Goal: Task Accomplishment & Management: Use online tool/utility

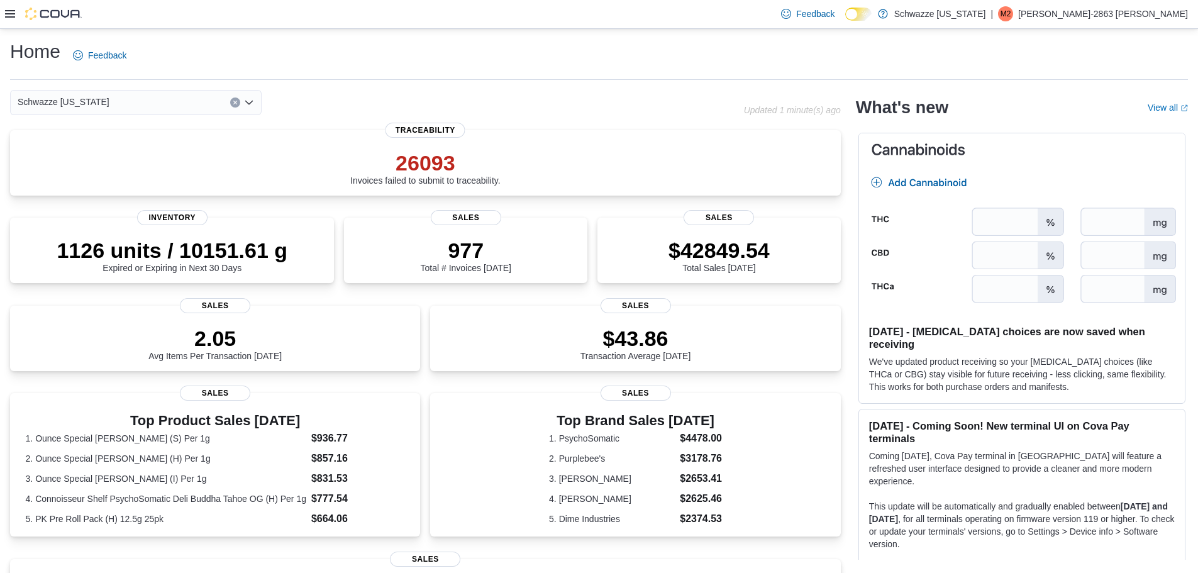
click at [6, 16] on icon at bounding box center [10, 14] width 10 height 10
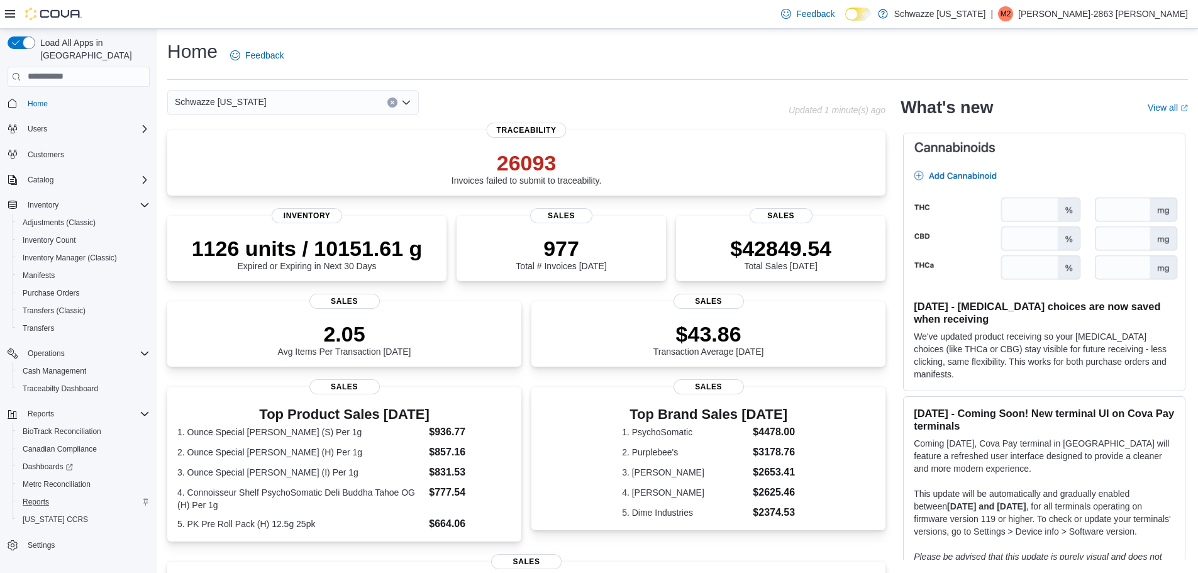
click at [54, 494] on div "Reports" at bounding box center [84, 501] width 132 height 15
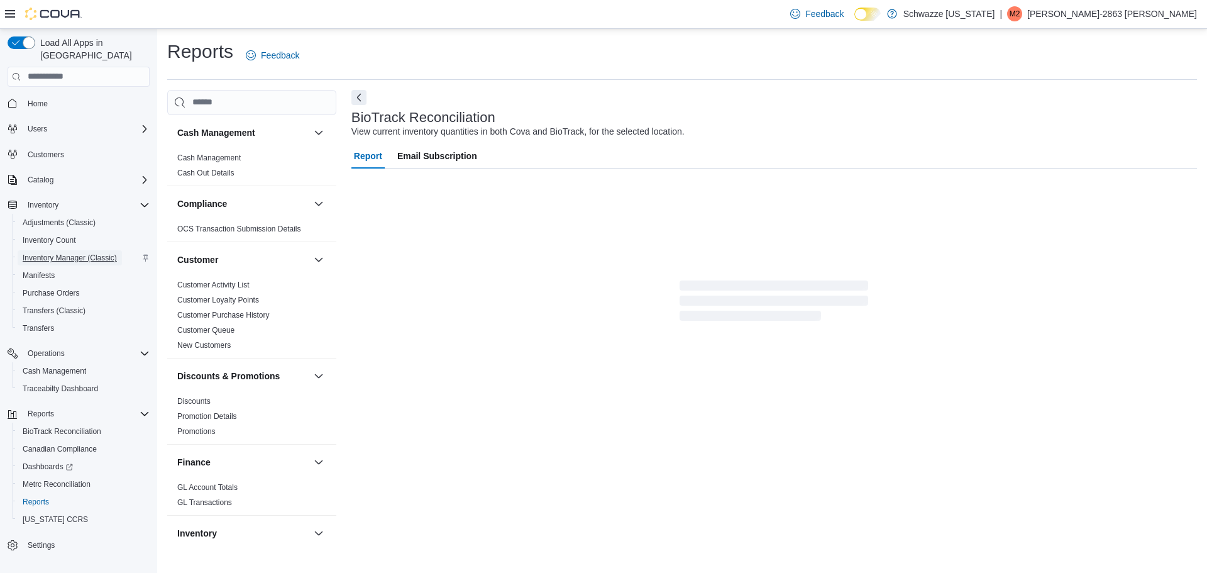
click at [58, 253] on span "Inventory Manager (Classic)" at bounding box center [70, 258] width 94 height 10
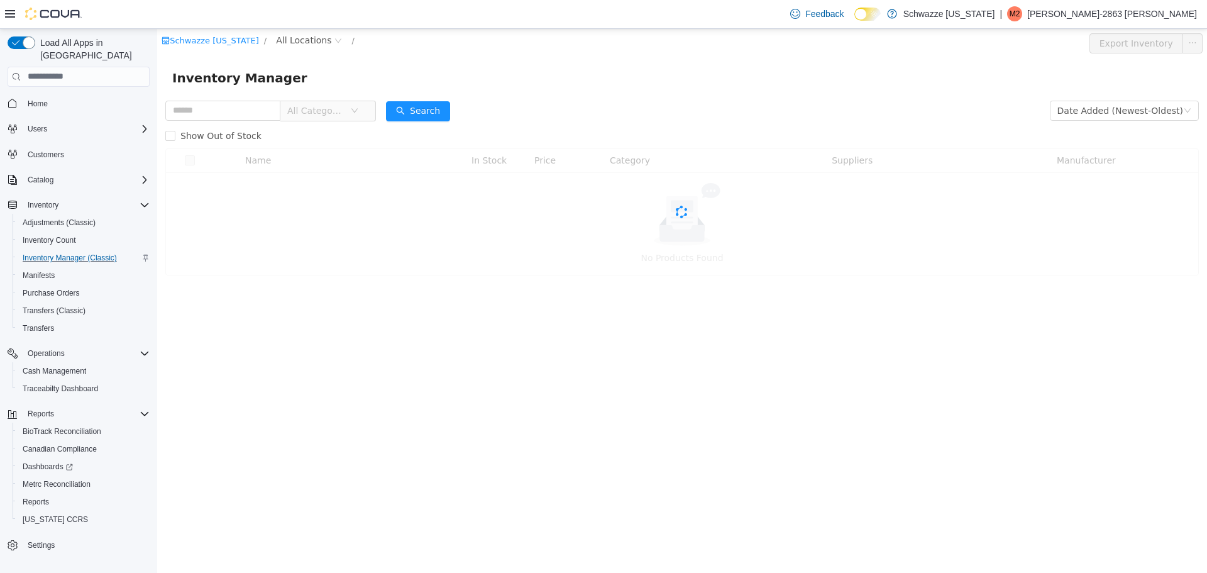
click at [245, 104] on input "text" at bounding box center [222, 110] width 115 height 20
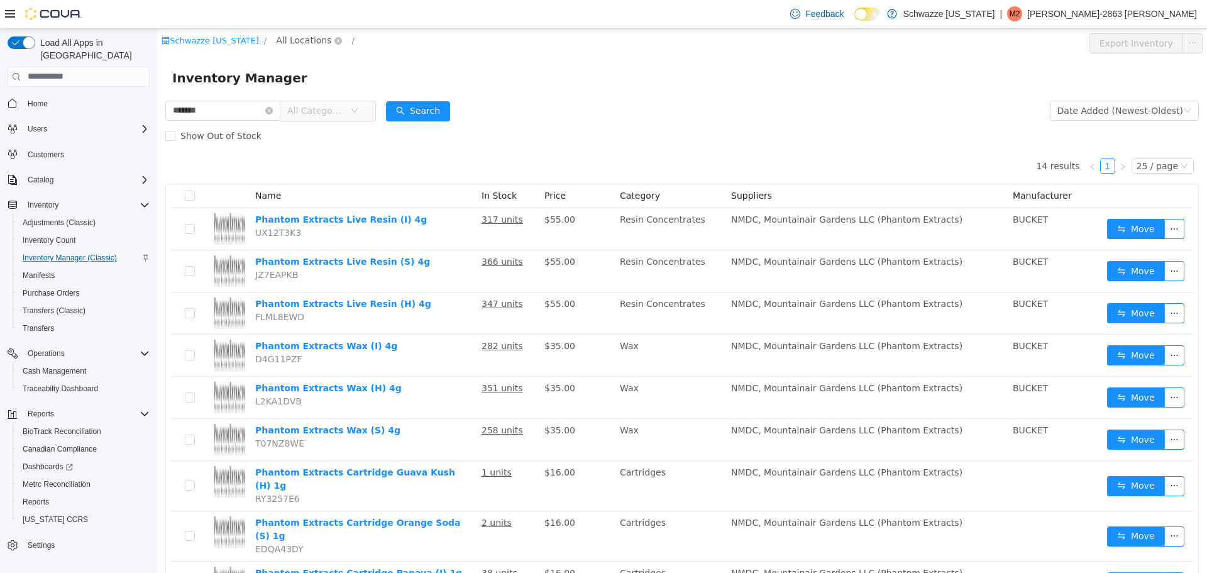
click at [301, 45] on span "All Locations" at bounding box center [303, 40] width 55 height 14
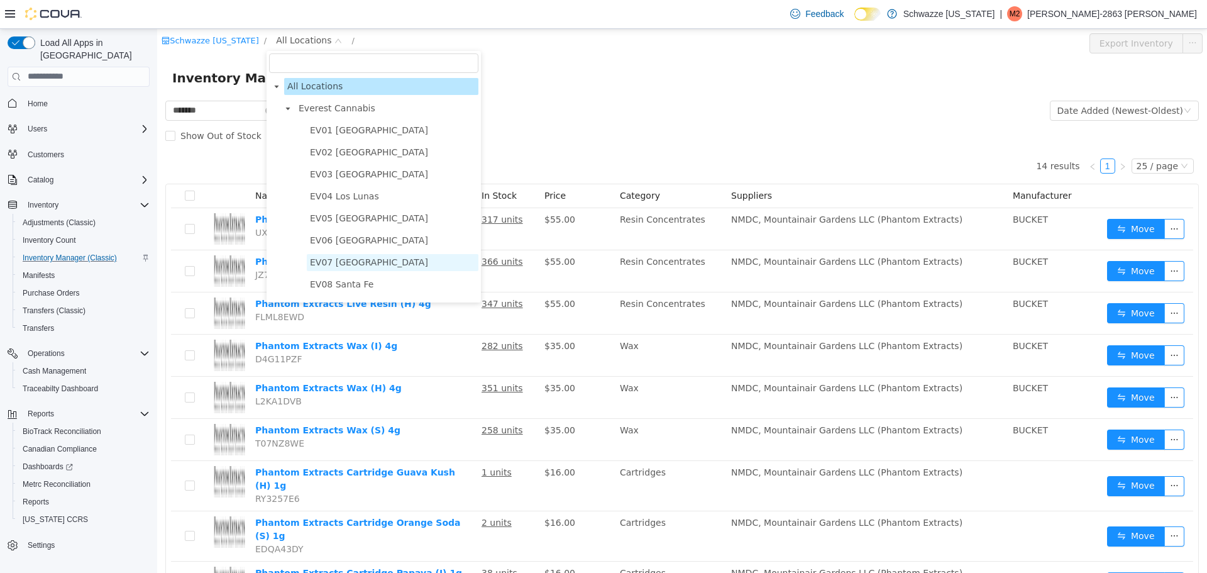
click at [382, 267] on span "EV07 [GEOGRAPHIC_DATA]" at bounding box center [369, 262] width 118 height 10
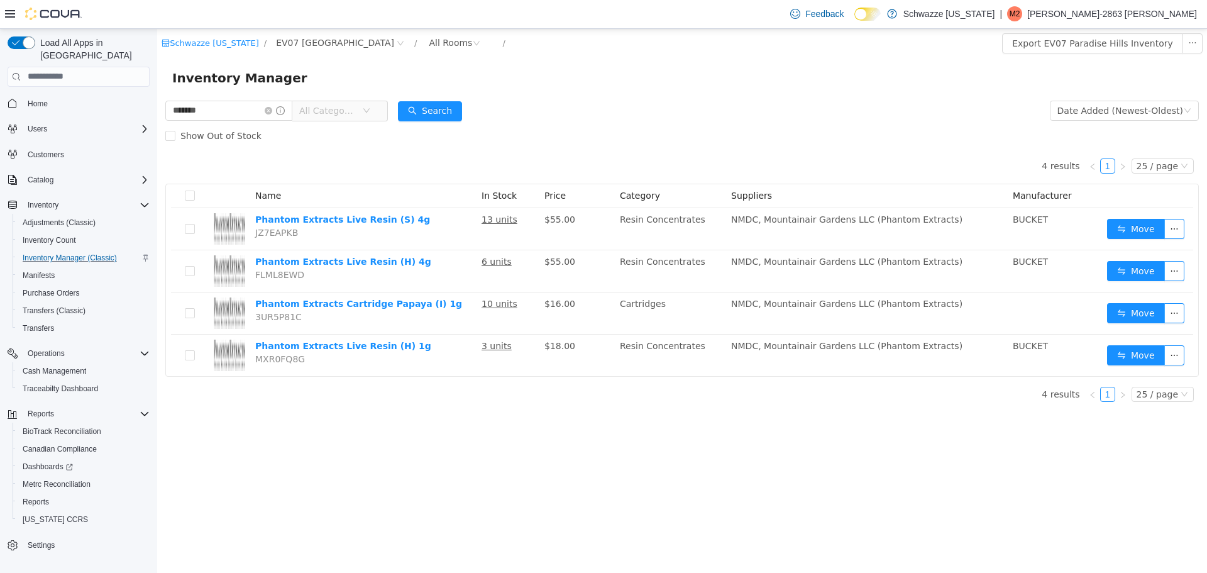
click at [727, 443] on div "Schwazze [US_STATE] / EV07 Paradise Hills / All Rooms / Export EV07 Paradise Hi…" at bounding box center [682, 300] width 1050 height 544
drag, startPoint x: 233, startPoint y: 116, endPoint x: 24, endPoint y: 109, distance: 209.5
click at [157, 109] on html "Schwazze [US_STATE] / EV07 Paradise Hills / All Rooms / Export EV07 Paradise Hi…" at bounding box center [682, 300] width 1050 height 544
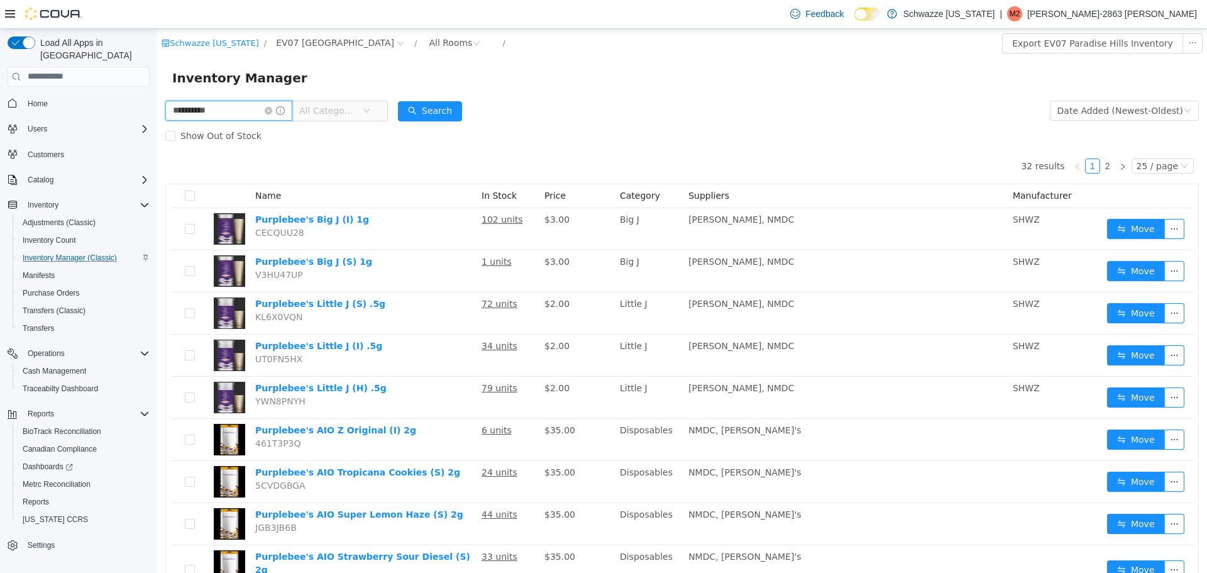
drag, startPoint x: 235, startPoint y: 116, endPoint x: 123, endPoint y: 107, distance: 111.7
click at [157, 107] on html "**********" at bounding box center [682, 300] width 1050 height 544
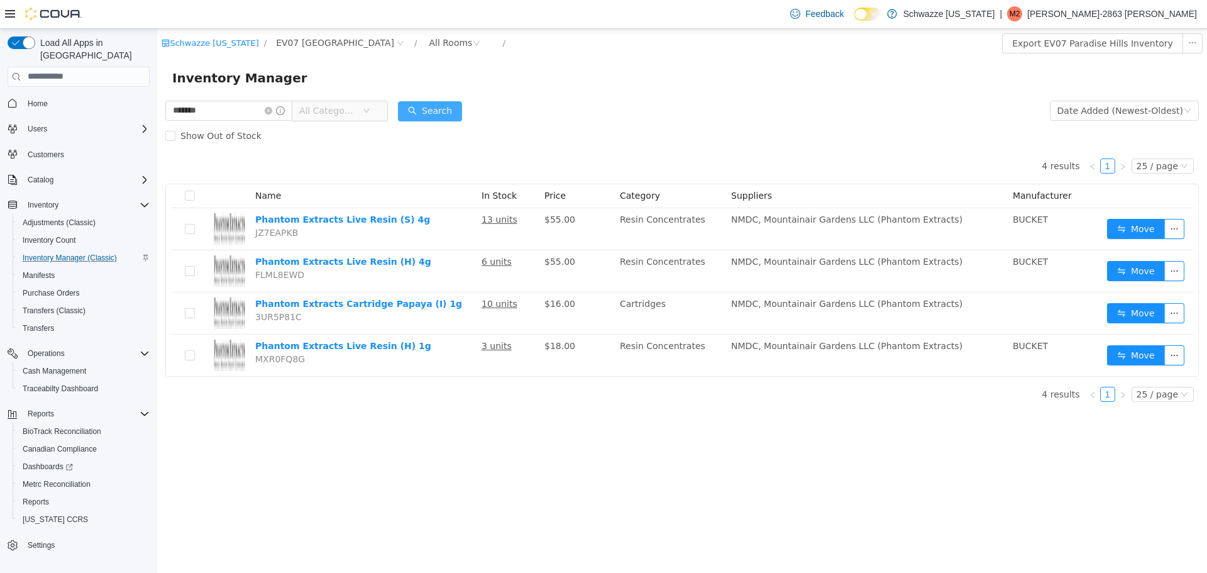
click at [440, 120] on button "Search" at bounding box center [430, 111] width 64 height 20
drag, startPoint x: 219, startPoint y: 116, endPoint x: 75, endPoint y: 104, distance: 145.1
click at [157, 104] on html "Schwazze [US_STATE] / EV07 Paradise Hills / All Rooms / Export EV07 Paradise Hi…" at bounding box center [682, 300] width 1050 height 544
type input "******"
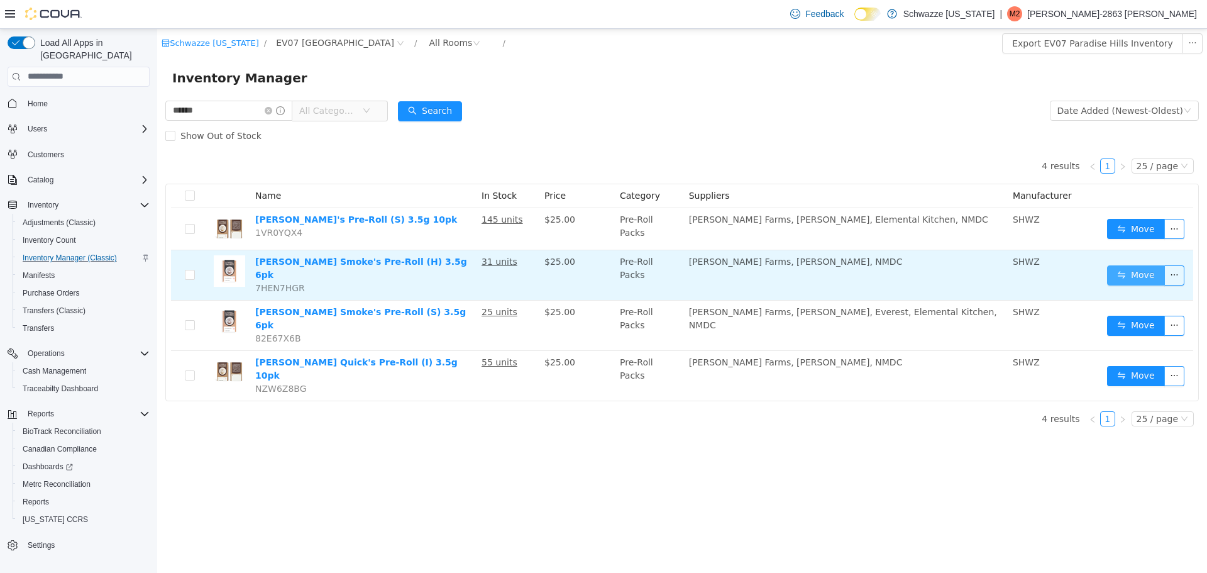
click at [1133, 276] on button "Move" at bounding box center [1136, 275] width 58 height 20
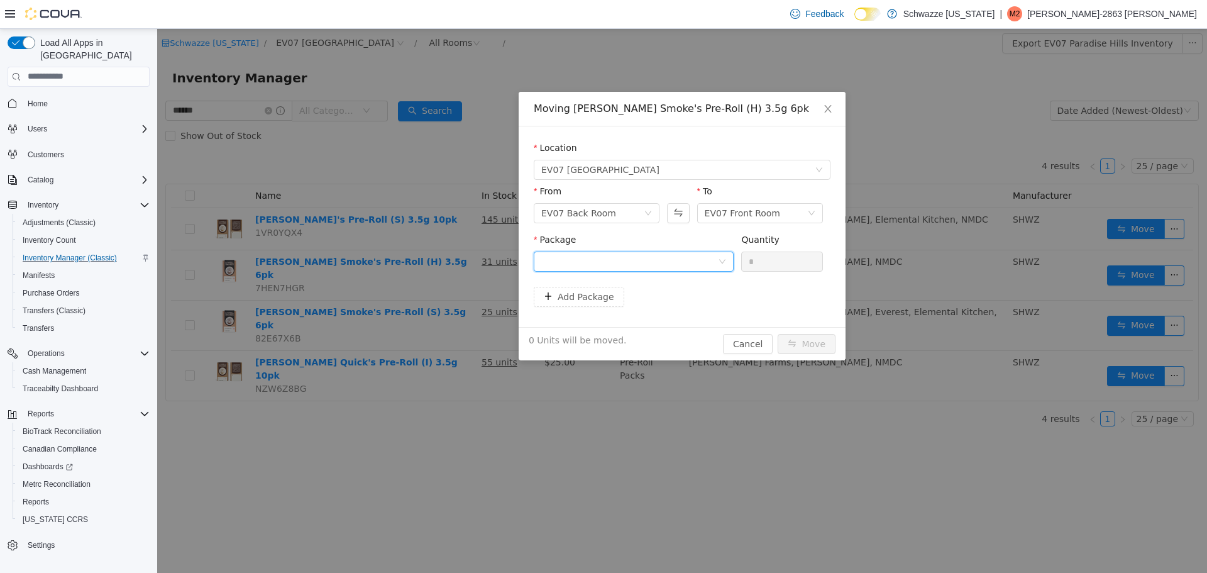
click at [660, 256] on div at bounding box center [629, 261] width 177 height 19
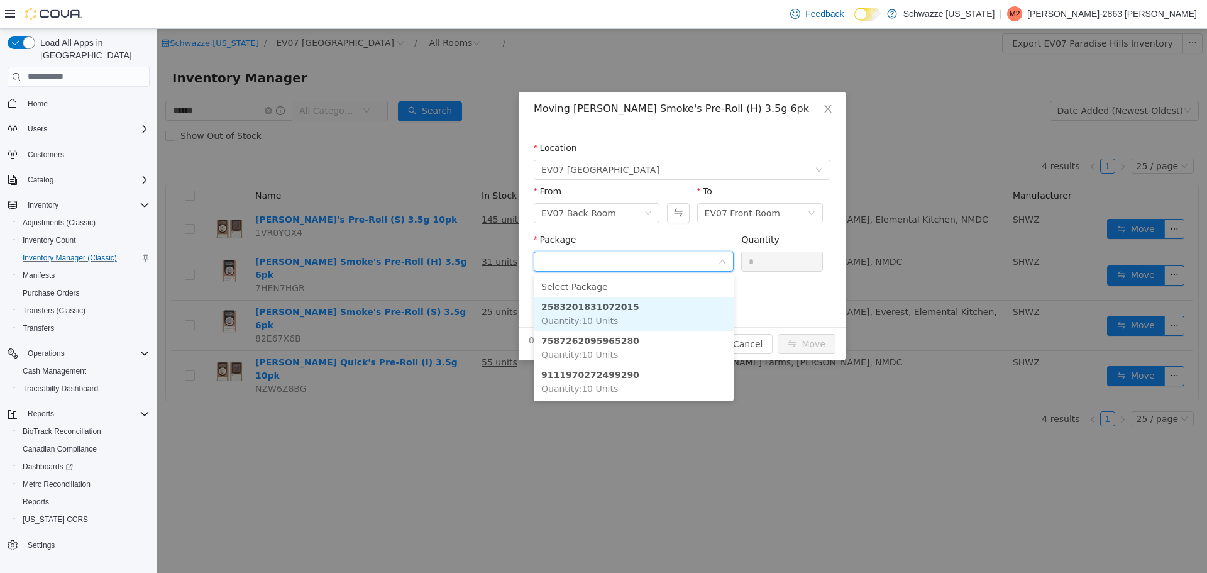
click at [631, 312] on li "2583201831072015 Quantity : 10 Units" at bounding box center [634, 313] width 200 height 34
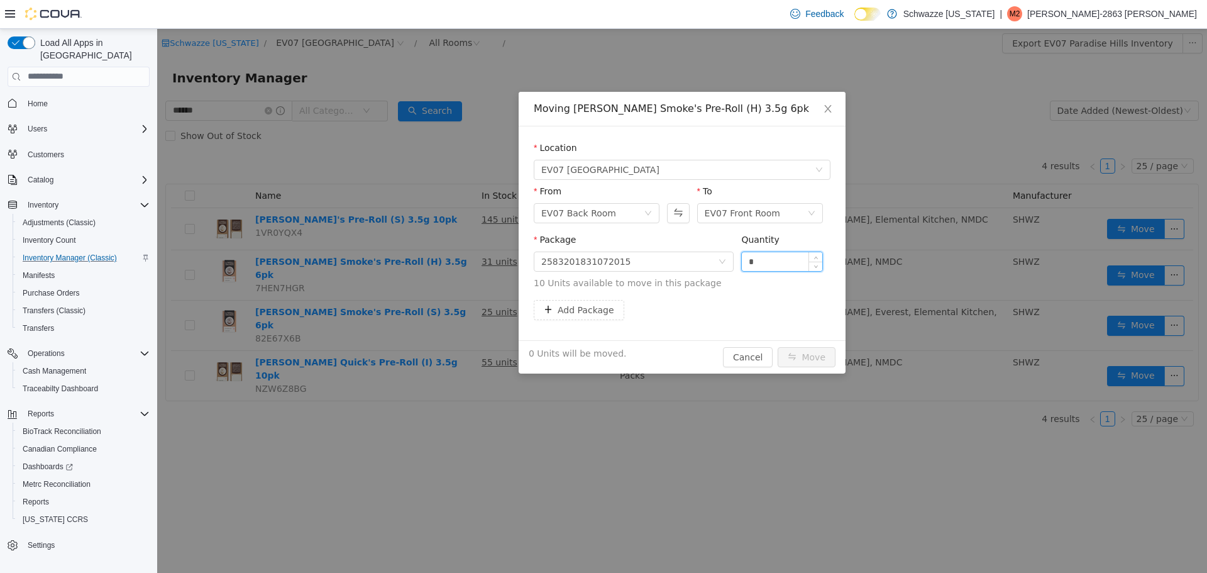
drag, startPoint x: 752, startPoint y: 252, endPoint x: 746, endPoint y: 253, distance: 6.3
click at [746, 253] on input "*" at bounding box center [782, 261] width 80 height 19
type input "**"
click at [816, 361] on button "Move" at bounding box center [807, 357] width 58 height 20
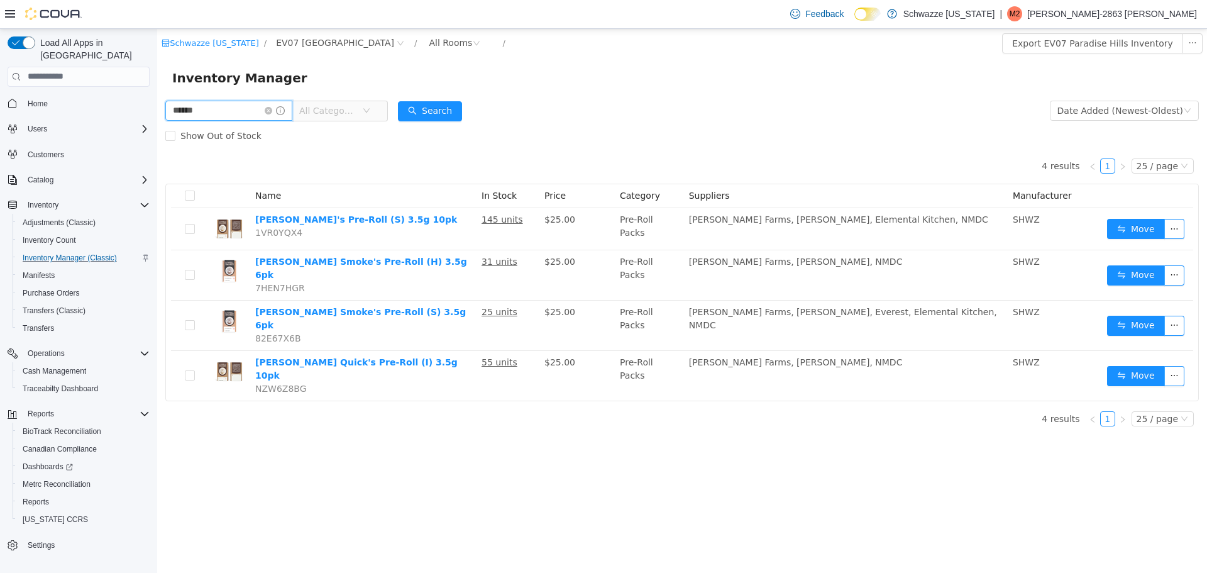
drag, startPoint x: 204, startPoint y: 104, endPoint x: 157, endPoint y: 95, distance: 48.1
click at [158, 95] on div "Schwazze [US_STATE] / EV07 [GEOGRAPHIC_DATA] / All Rooms / Export EV07 Paradise…" at bounding box center [682, 232] width 1050 height 408
type input "*******"
click at [450, 111] on button "Search" at bounding box center [430, 111] width 64 height 20
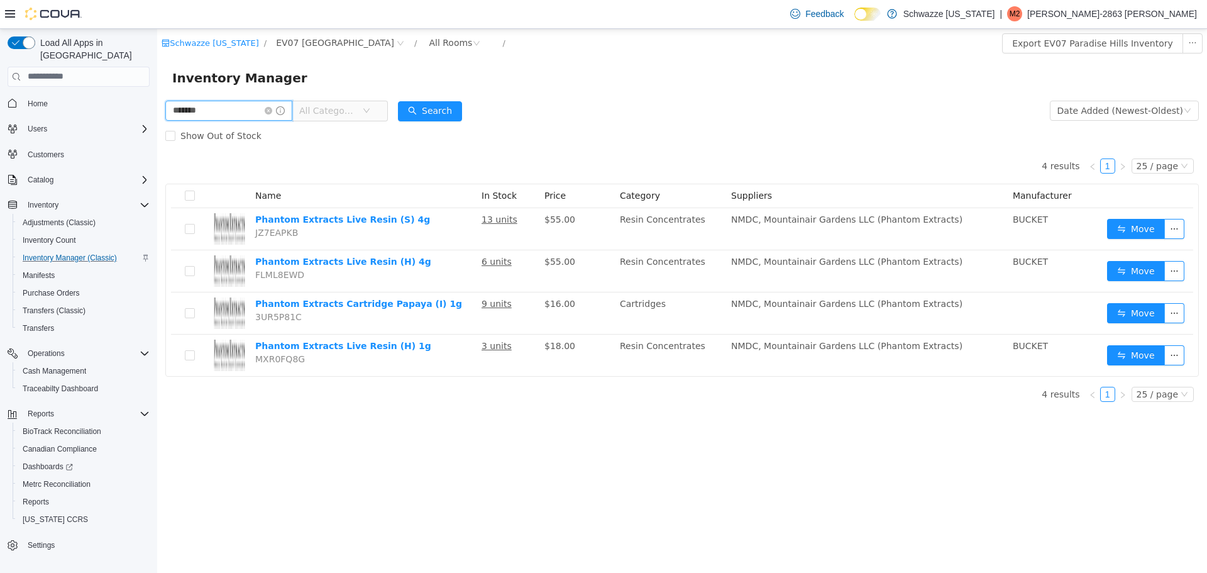
click at [215, 109] on input "*******" at bounding box center [228, 110] width 127 height 20
